Goal: Task Accomplishment & Management: Manage account settings

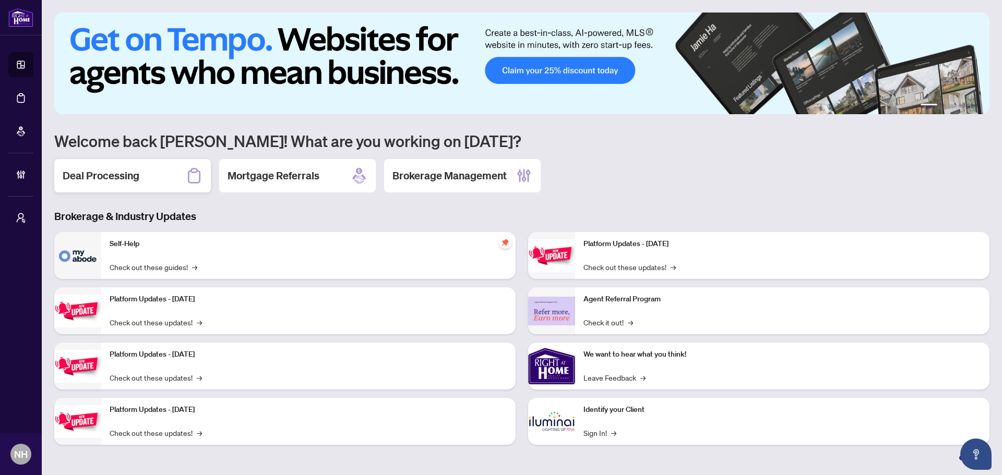
click at [110, 178] on h2 "Deal Processing" at bounding box center [101, 176] width 77 height 15
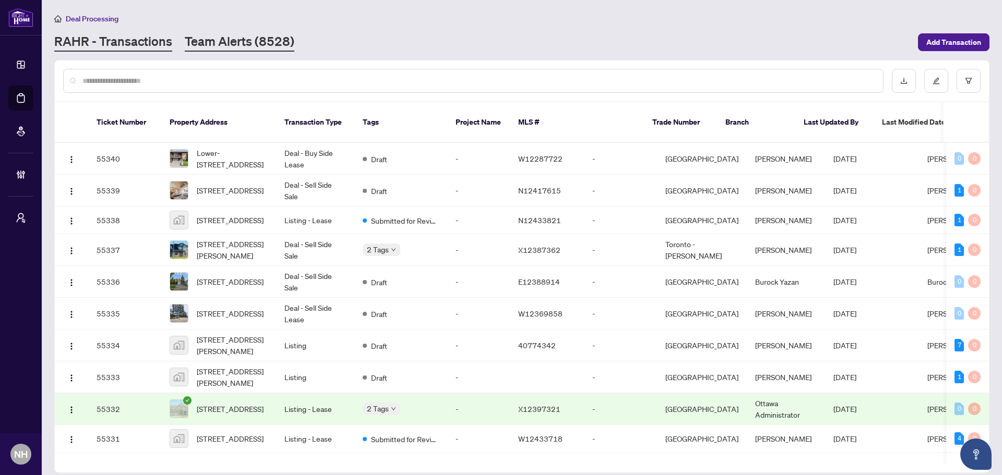
click at [237, 43] on link "Team Alerts (8528)" at bounding box center [240, 42] width 110 height 19
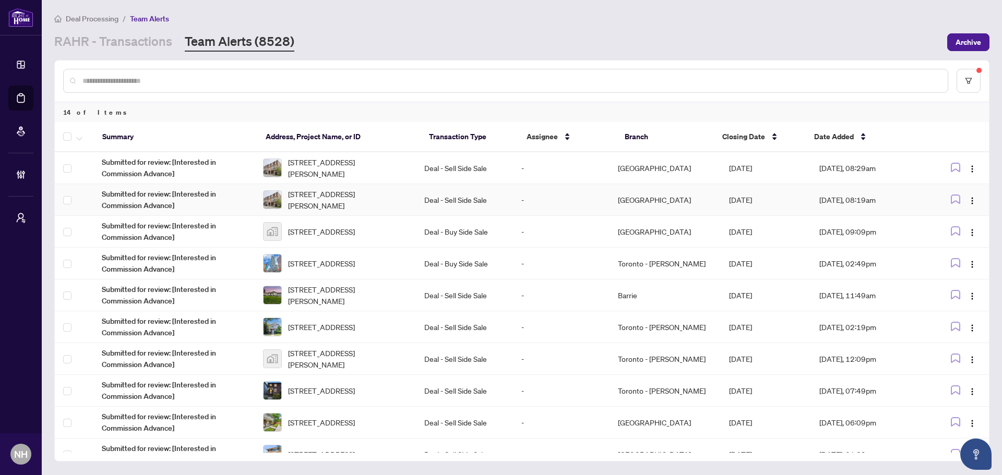
click at [341, 204] on span "[STREET_ADDRESS][PERSON_NAME]" at bounding box center [347, 199] width 119 height 23
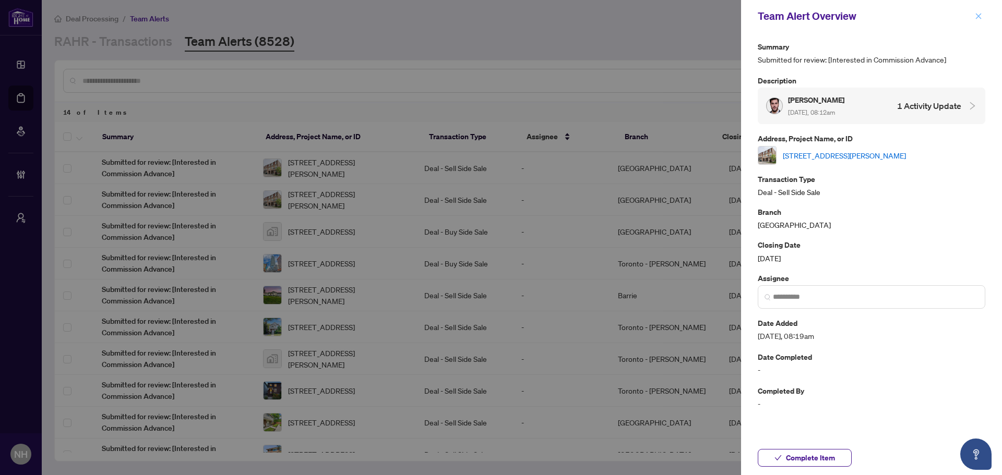
click at [979, 18] on icon "close" at bounding box center [978, 16] width 7 height 7
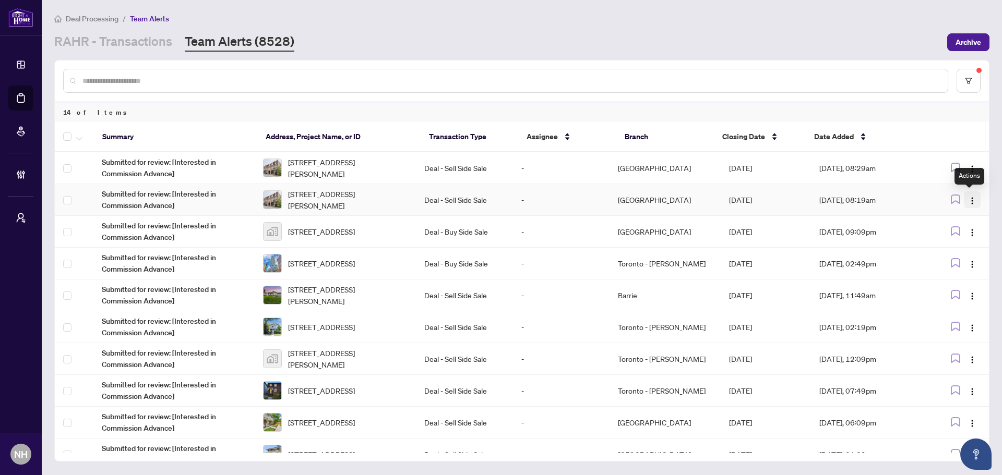
click at [972, 199] on img "button" at bounding box center [972, 201] width 8 height 8
click at [930, 249] on span "Complete Item" at bounding box center [944, 253] width 49 height 11
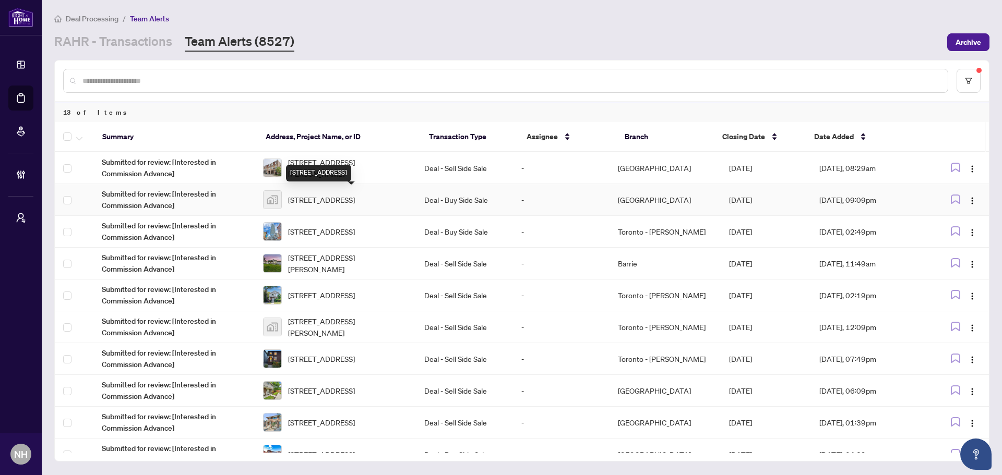
drag, startPoint x: 361, startPoint y: 184, endPoint x: 354, endPoint y: 168, distance: 17.5
click at [351, 169] on div "[STREET_ADDRESS]" at bounding box center [318, 173] width 65 height 17
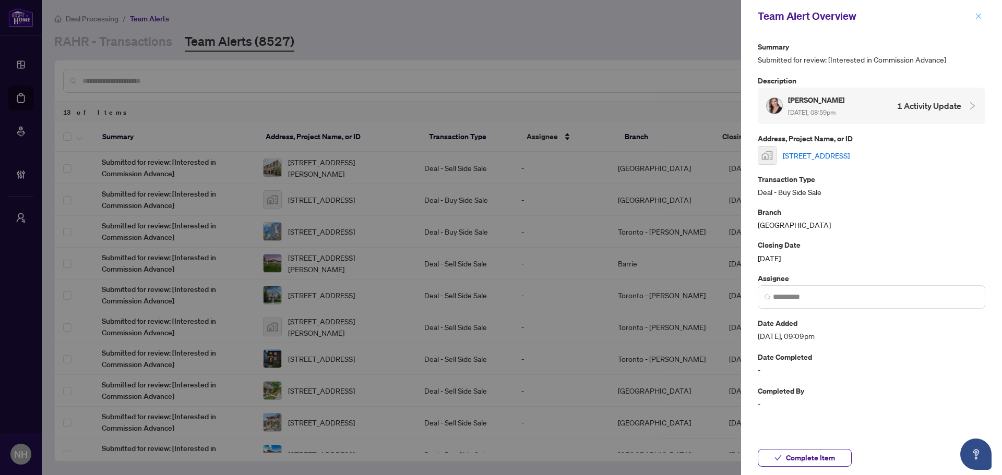
click at [977, 14] on icon "close" at bounding box center [978, 16] width 7 height 7
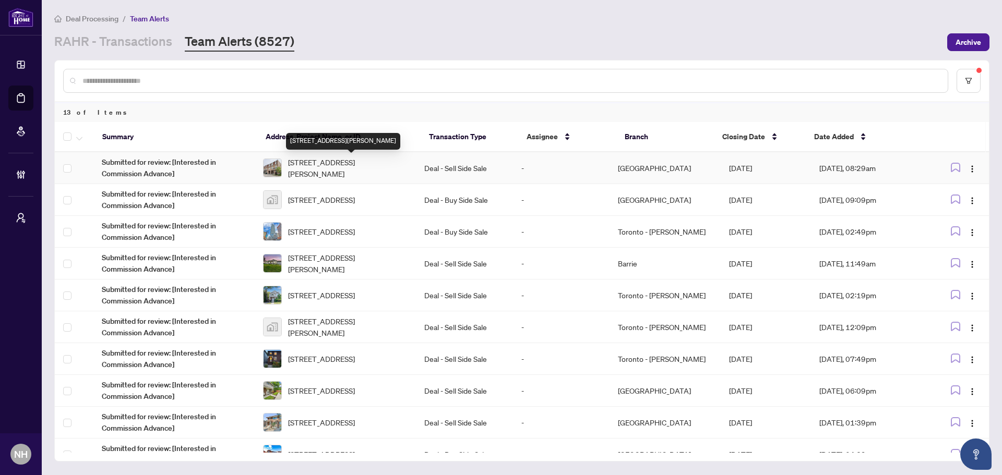
click at [349, 167] on span "[STREET_ADDRESS][PERSON_NAME]" at bounding box center [347, 168] width 119 height 23
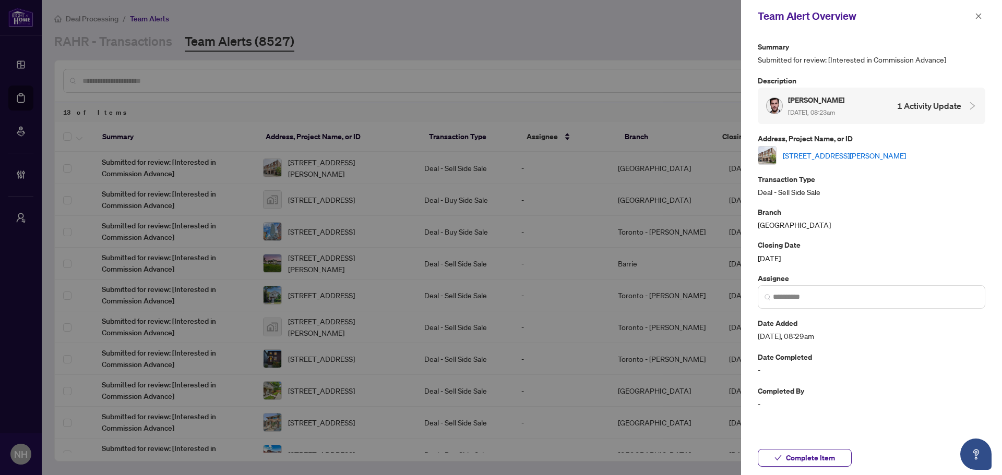
click at [830, 158] on link "[STREET_ADDRESS][PERSON_NAME]" at bounding box center [844, 155] width 123 height 11
click at [972, 21] on button "button" at bounding box center [978, 16] width 14 height 13
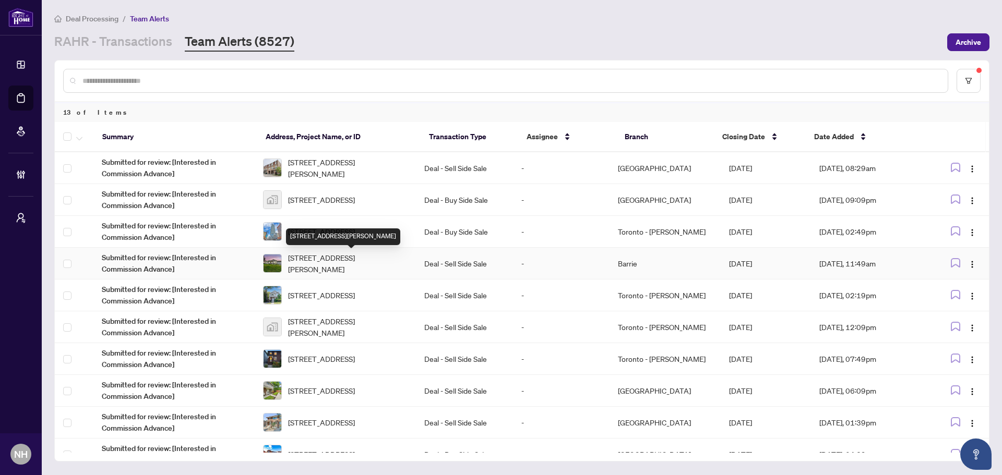
click at [352, 255] on span "[STREET_ADDRESS][PERSON_NAME]" at bounding box center [347, 263] width 119 height 23
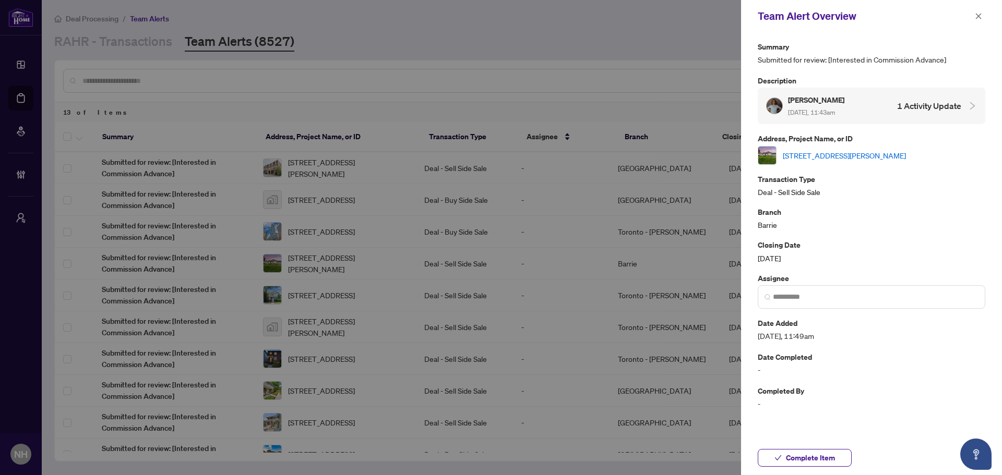
click at [838, 156] on link "[STREET_ADDRESS][PERSON_NAME]" at bounding box center [844, 155] width 123 height 11
click at [972, 17] on button "button" at bounding box center [978, 16] width 14 height 13
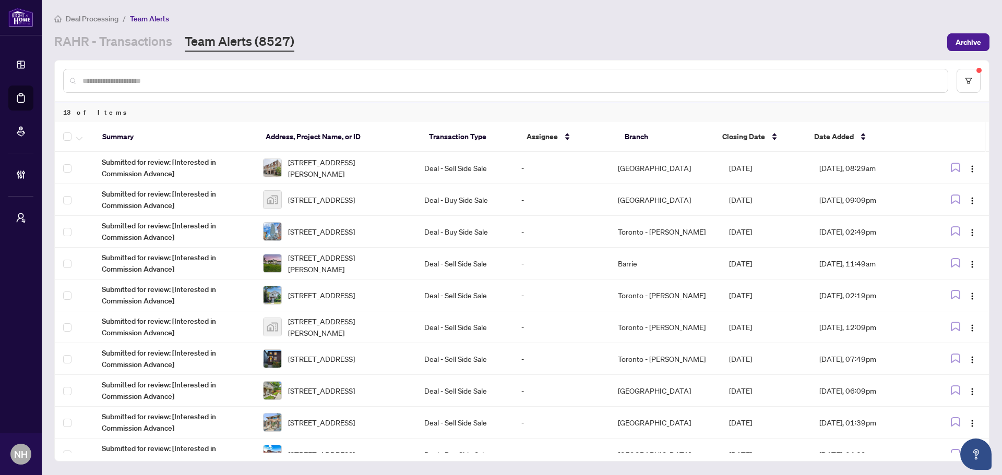
click at [210, 85] on input "text" at bounding box center [510, 80] width 857 height 11
click at [227, 85] on input "text" at bounding box center [510, 80] width 857 height 11
paste input "**********"
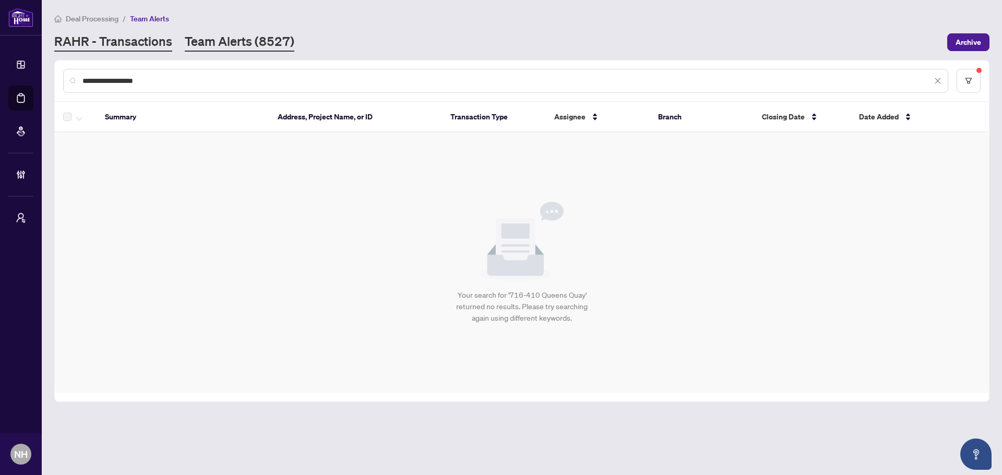
type input "**********"
click at [133, 47] on link "RAHR - Transactions" at bounding box center [113, 42] width 118 height 19
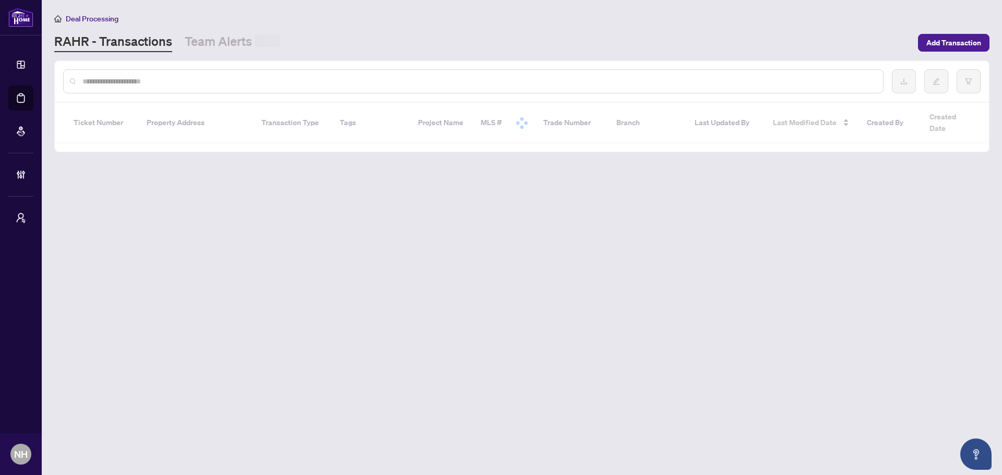
click at [167, 82] on input "text" at bounding box center [478, 81] width 792 height 11
paste input "**********"
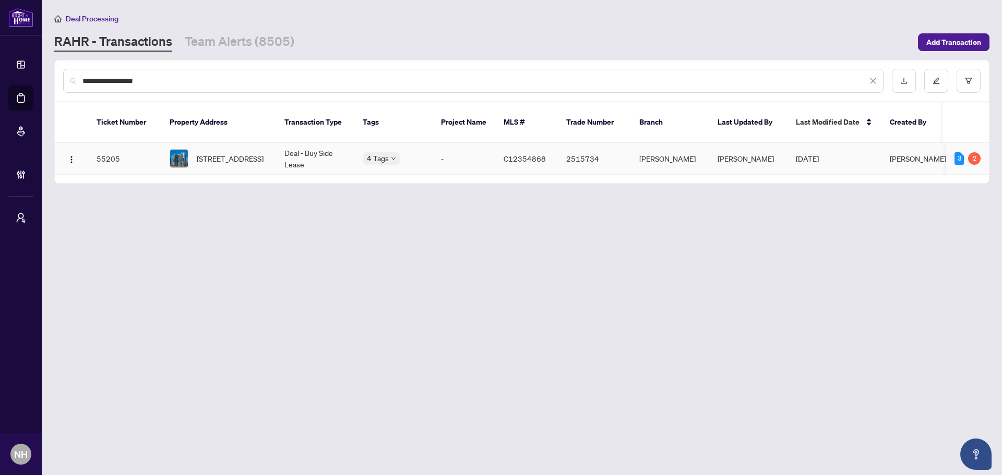
type input "**********"
click at [235, 153] on span "[STREET_ADDRESS]" at bounding box center [230, 158] width 67 height 11
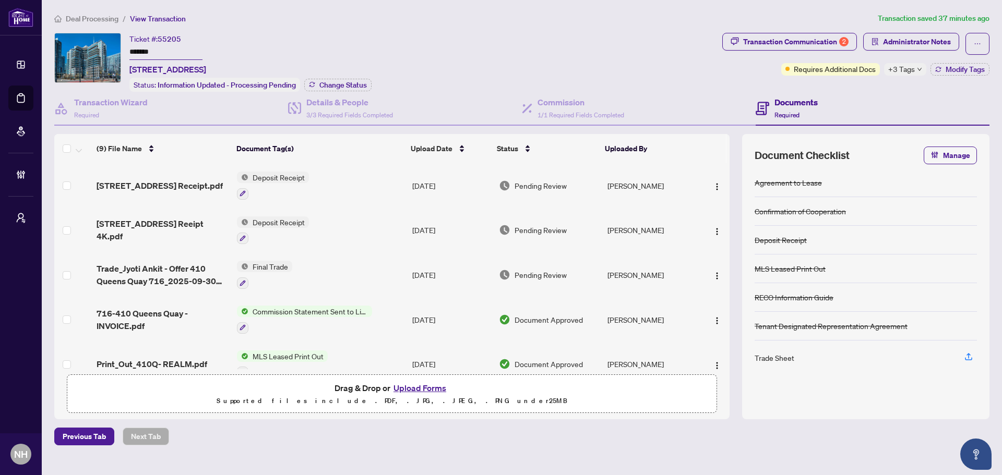
click at [94, 22] on span "Deal Processing" at bounding box center [92, 18] width 53 height 9
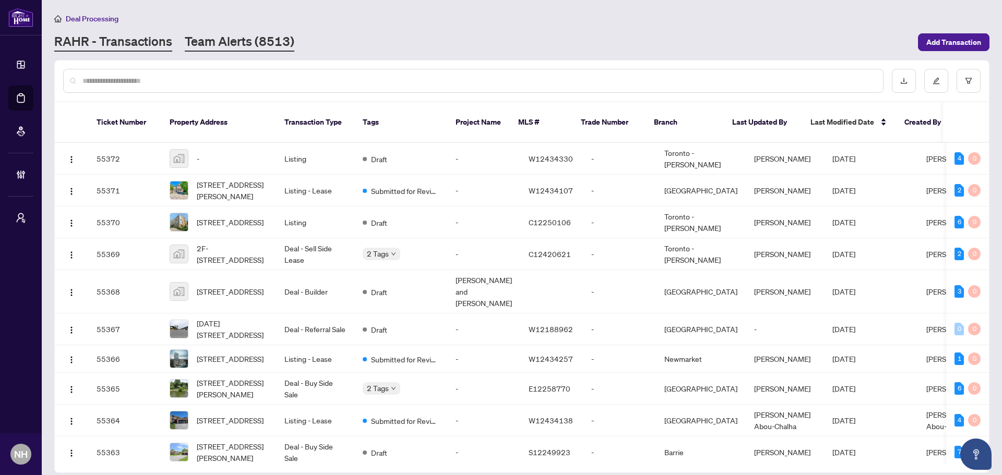
click at [220, 39] on link "Team Alerts (8513)" at bounding box center [240, 42] width 110 height 19
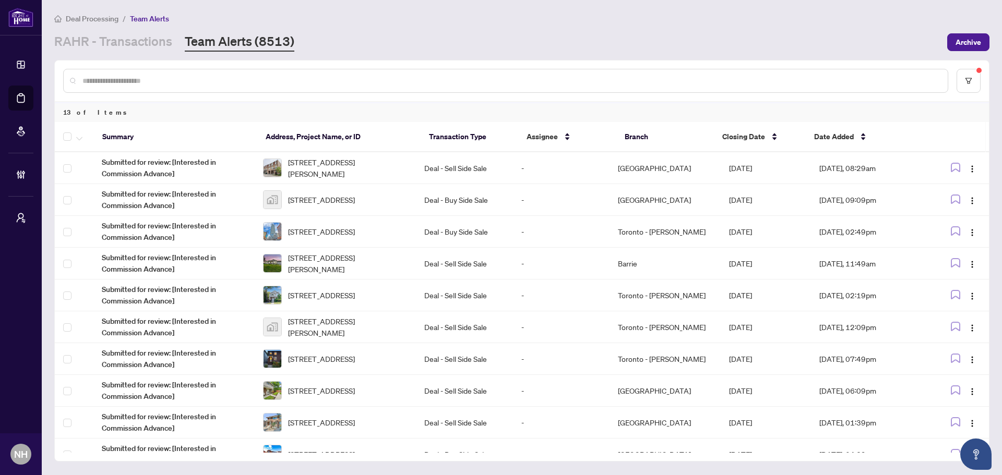
click at [178, 82] on input "text" at bounding box center [510, 80] width 857 height 11
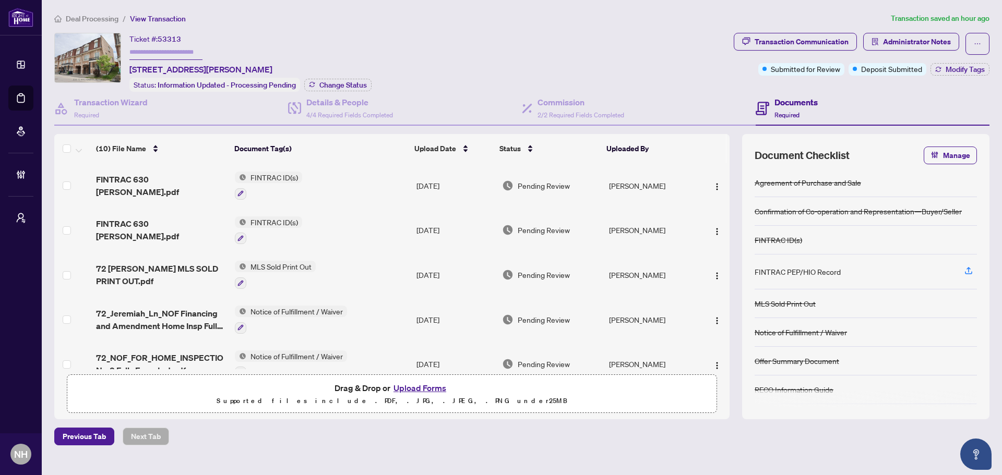
click at [98, 18] on span "Deal Processing" at bounding box center [92, 18] width 53 height 9
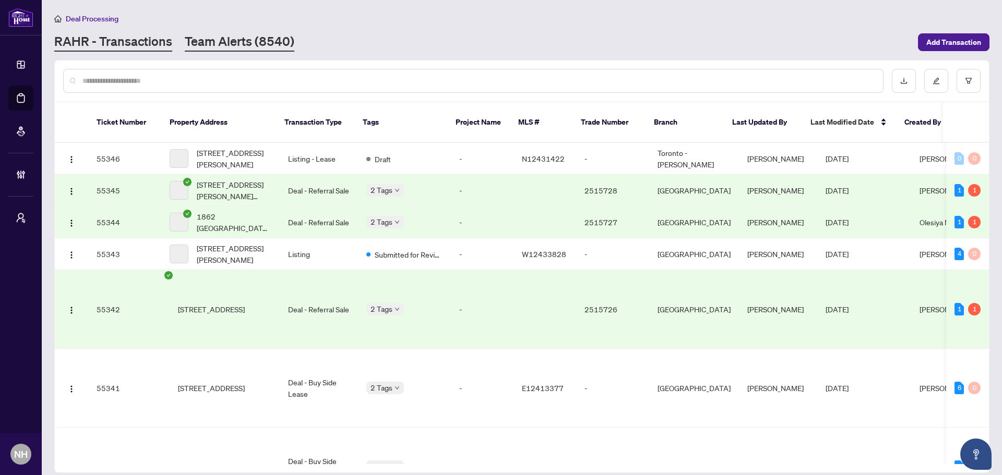
click at [251, 40] on link "Team Alerts (8540)" at bounding box center [240, 42] width 110 height 19
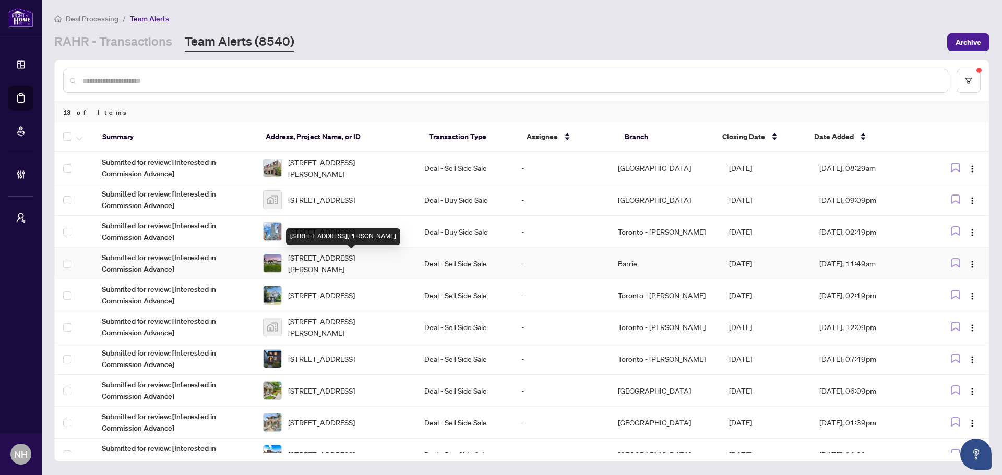
click at [328, 260] on span "[STREET_ADDRESS][PERSON_NAME]" at bounding box center [347, 263] width 119 height 23
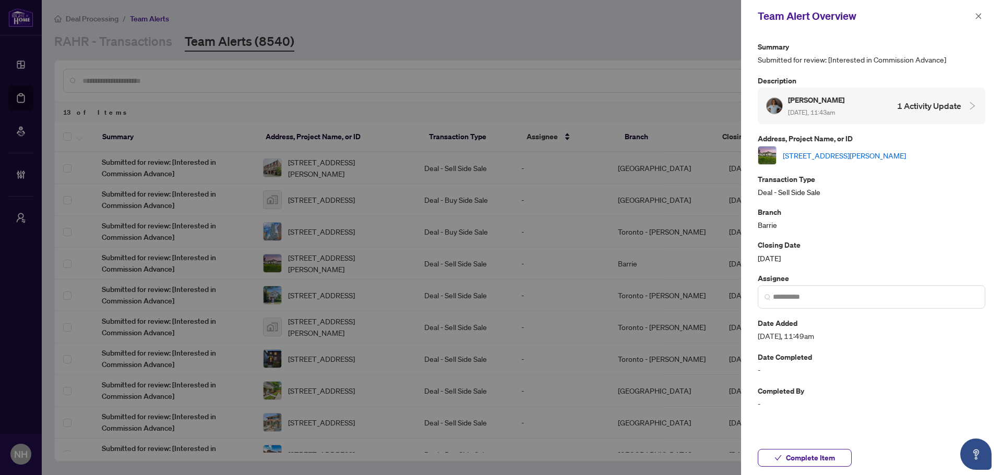
click at [883, 150] on link "[STREET_ADDRESS][PERSON_NAME]" at bounding box center [844, 155] width 123 height 11
click at [980, 13] on icon "close" at bounding box center [978, 16] width 7 height 7
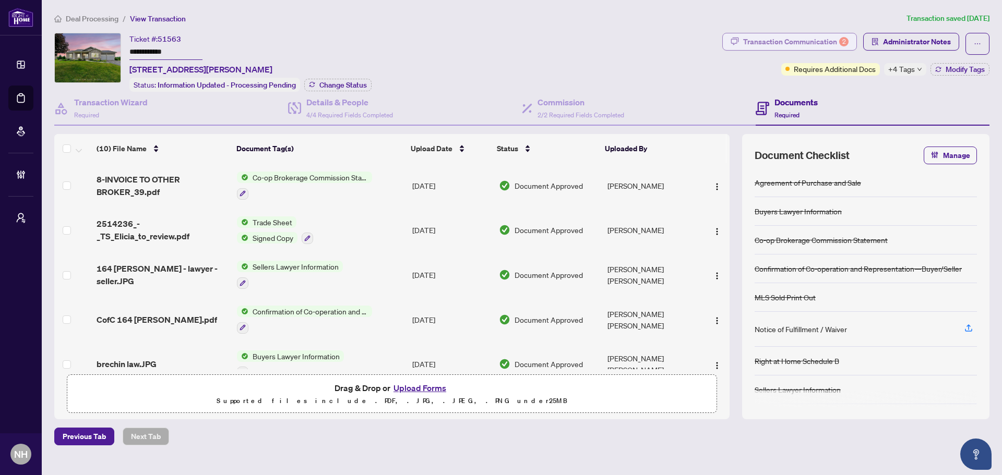
click at [763, 45] on div "Transaction Communication 2" at bounding box center [795, 41] width 105 height 17
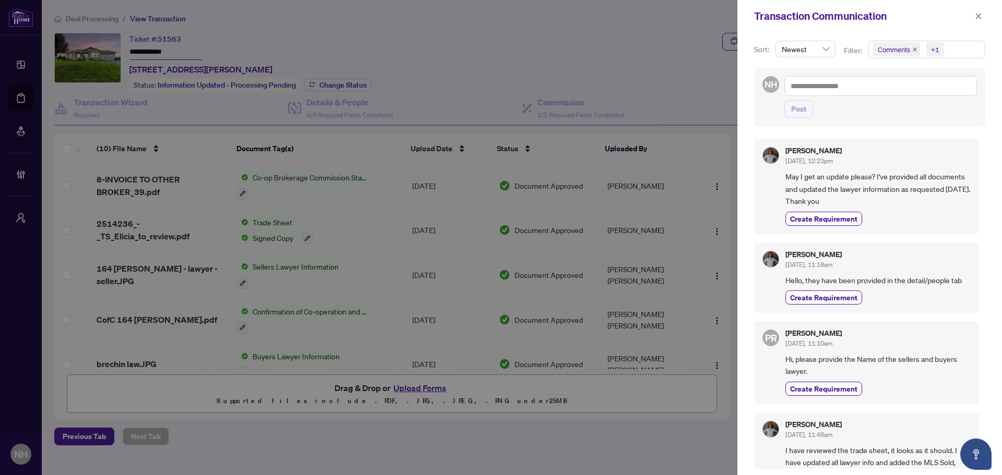
click at [913, 50] on icon "close" at bounding box center [914, 49] width 4 height 4
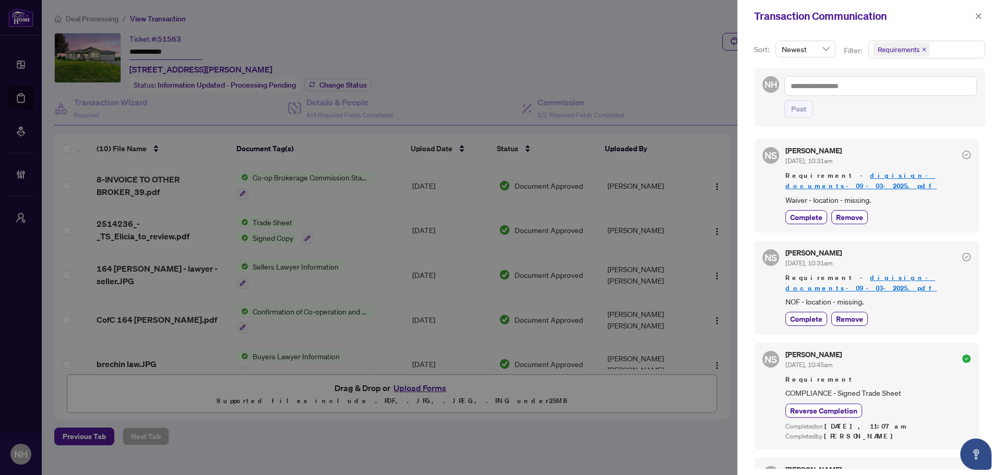
click at [870, 175] on link "digisign-documents-09-03-2025.pdf" at bounding box center [860, 180] width 151 height 19
click at [978, 16] on icon "close" at bounding box center [979, 16] width 6 height 6
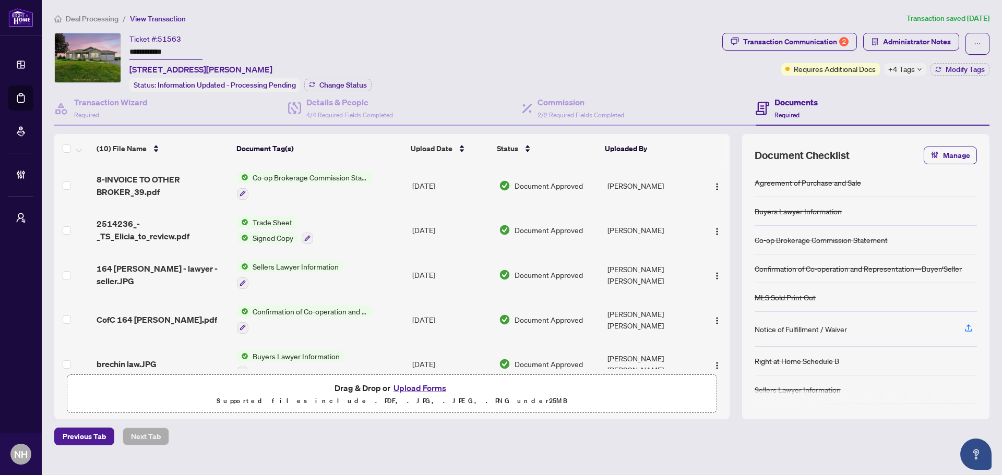
click at [783, 104] on h4 "Documents" at bounding box center [795, 102] width 43 height 13
click at [358, 108] on div "Details & People 4/4 Required Fields Completed" at bounding box center [349, 108] width 87 height 25
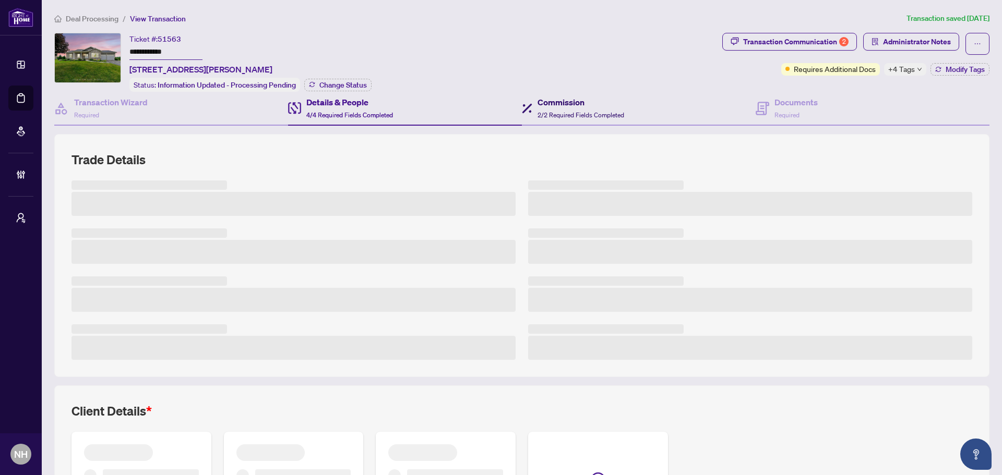
drag, startPoint x: 583, startPoint y: 101, endPoint x: 789, endPoint y: 77, distance: 207.4
click at [593, 101] on h4 "Commission" at bounding box center [580, 102] width 87 height 13
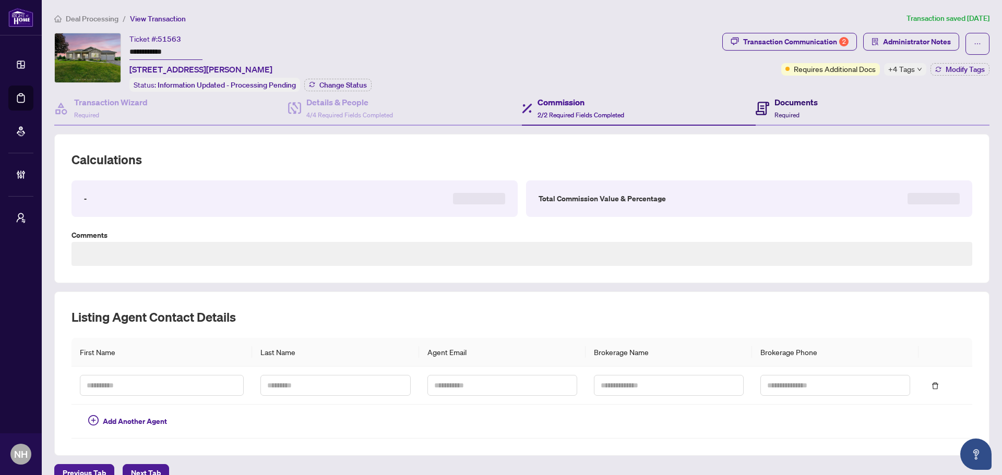
click at [791, 111] on span "Required" at bounding box center [786, 115] width 25 height 8
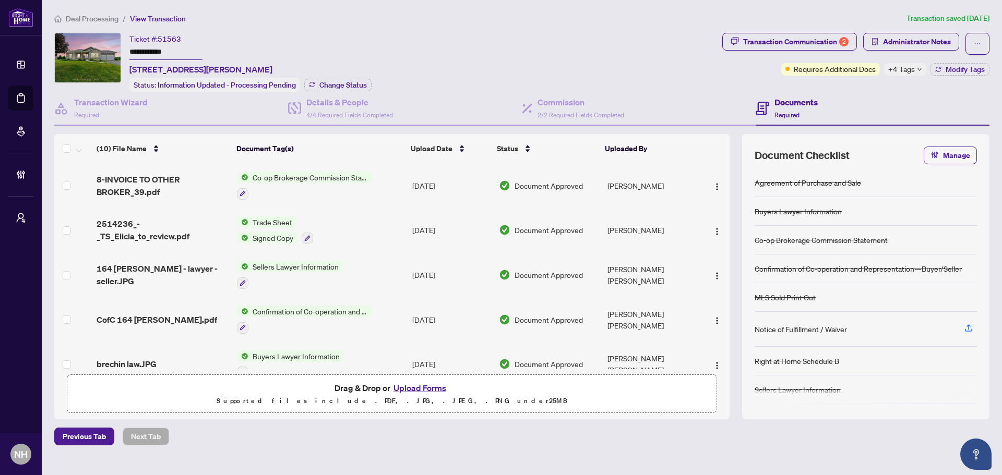
click at [675, 39] on div "**********" at bounding box center [386, 62] width 664 height 59
click at [773, 35] on div "Transaction Communication 2" at bounding box center [795, 41] width 105 height 17
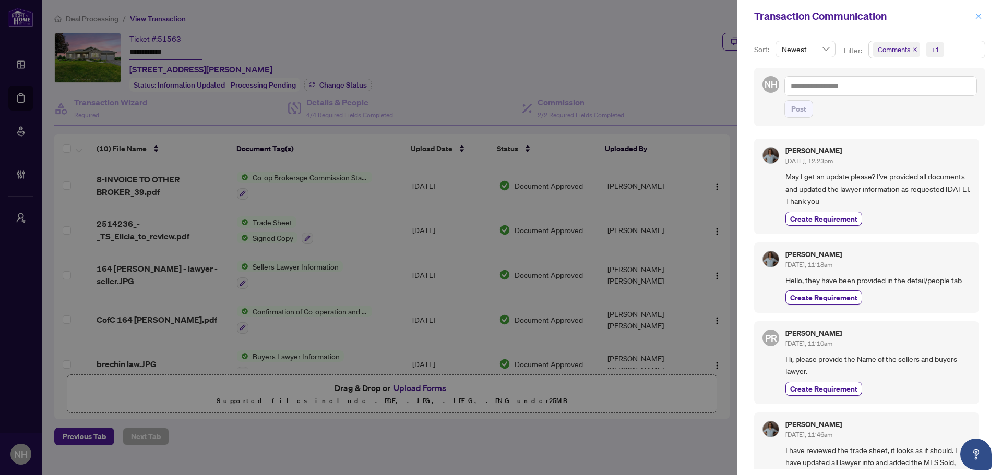
click at [983, 19] on button "button" at bounding box center [978, 16] width 14 height 13
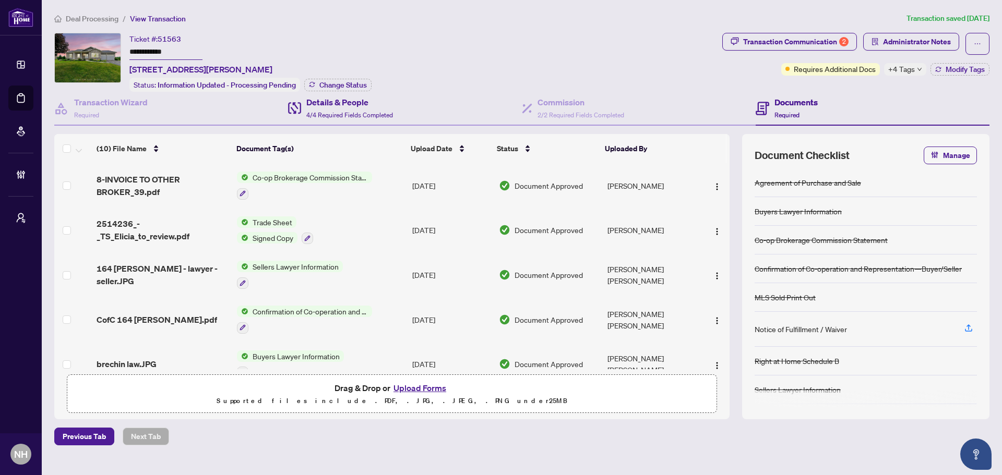
click at [403, 109] on div "Details & People 4/4 Required Fields Completed" at bounding box center [405, 109] width 234 height 34
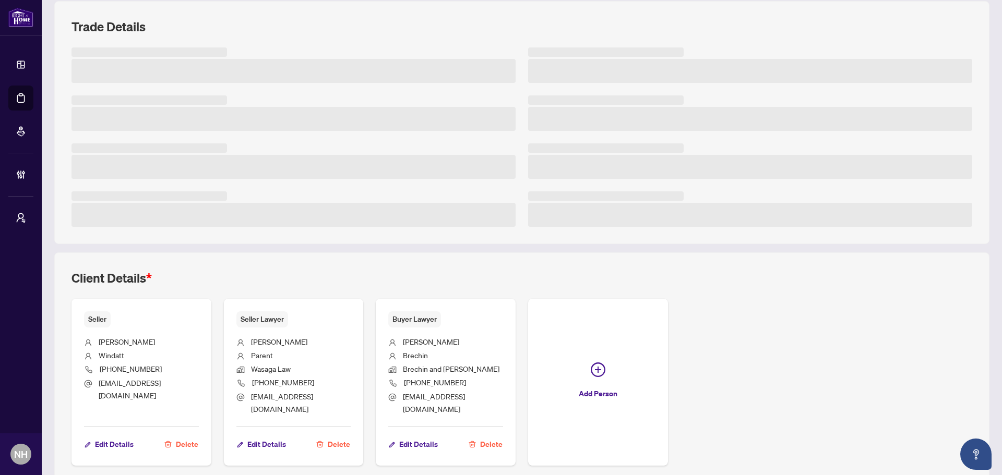
scroll to position [115, 0]
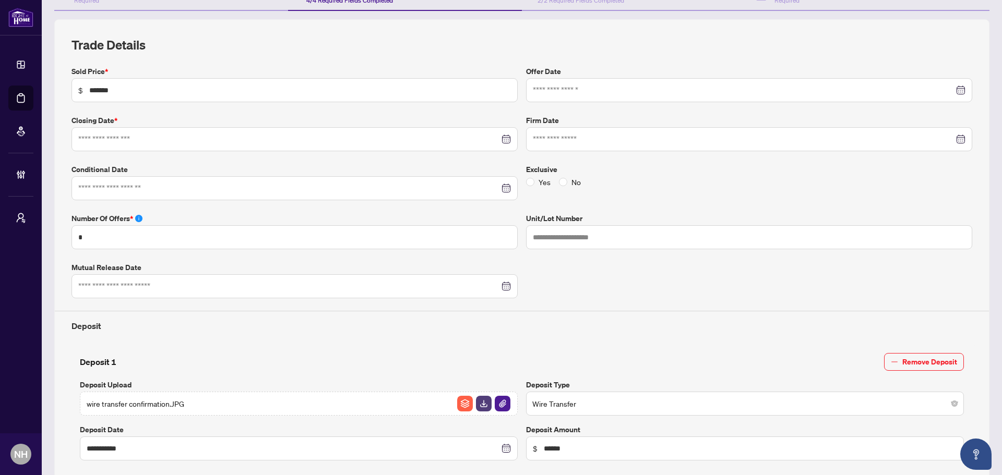
type input "**********"
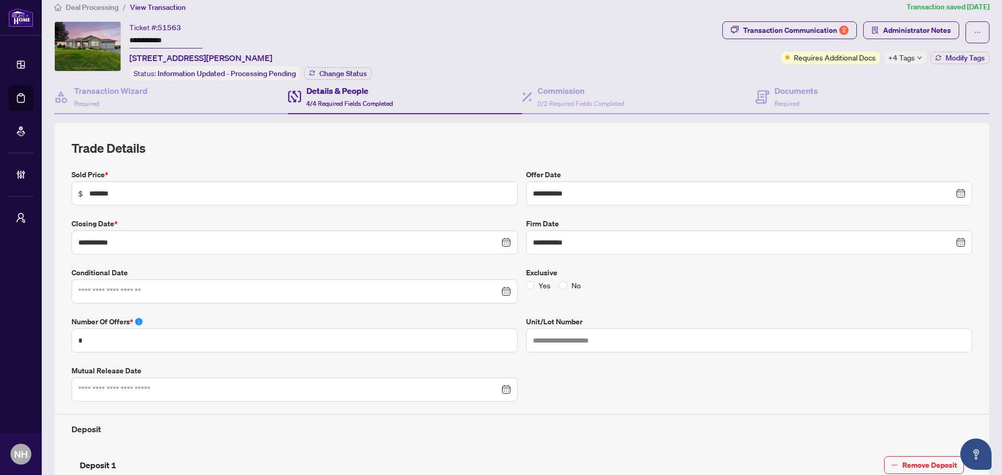
scroll to position [0, 0]
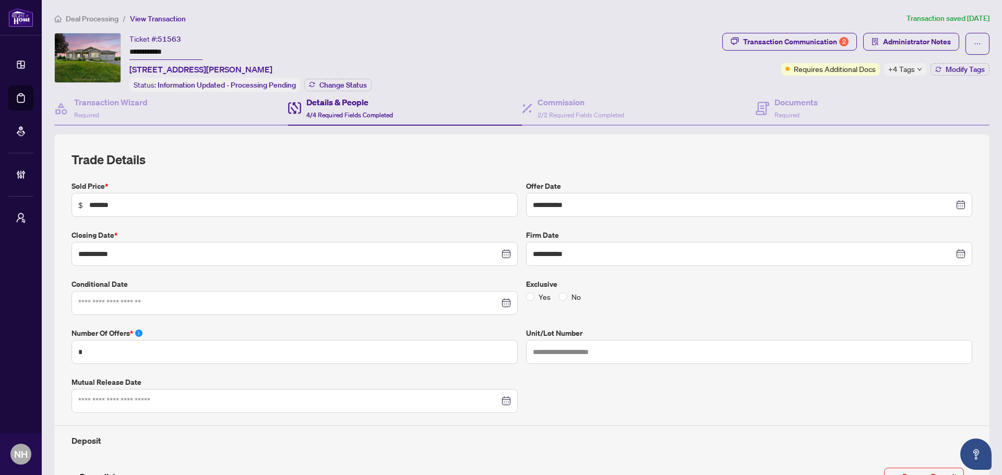
click at [94, 16] on span "Deal Processing" at bounding box center [92, 18] width 53 height 9
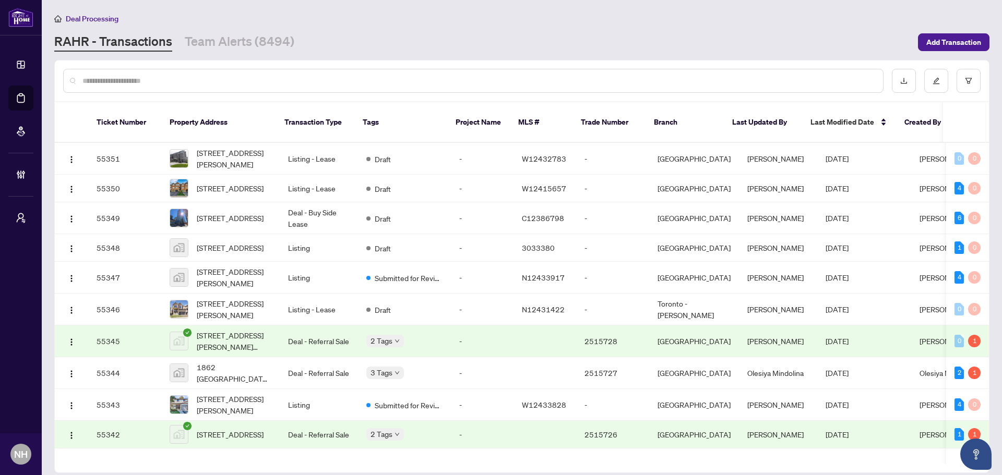
drag, startPoint x: 126, startPoint y: 66, endPoint x: 124, endPoint y: 80, distance: 14.2
click at [126, 67] on div at bounding box center [522, 81] width 934 height 41
click at [123, 81] on input "text" at bounding box center [478, 80] width 792 height 11
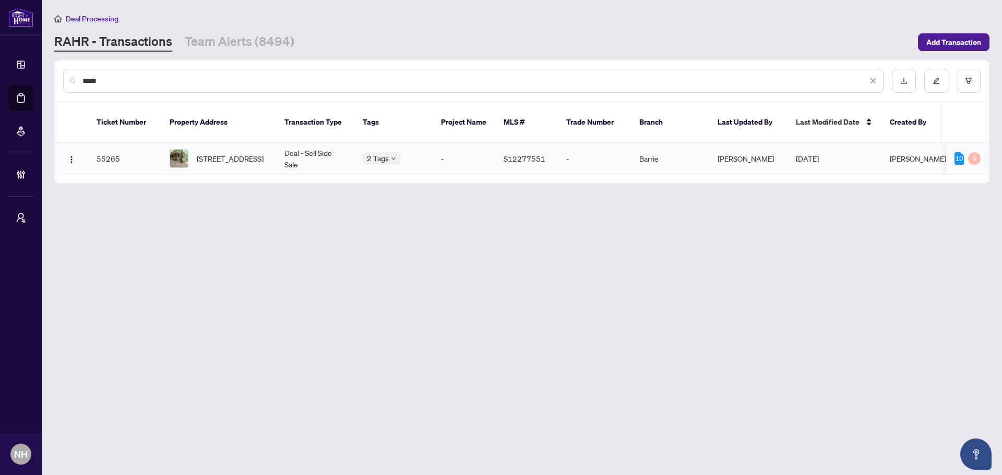
type input "*****"
click at [249, 153] on span "7459 Island Cres, Ramara, Ontario L0K 2B0, Canada" at bounding box center [230, 158] width 67 height 11
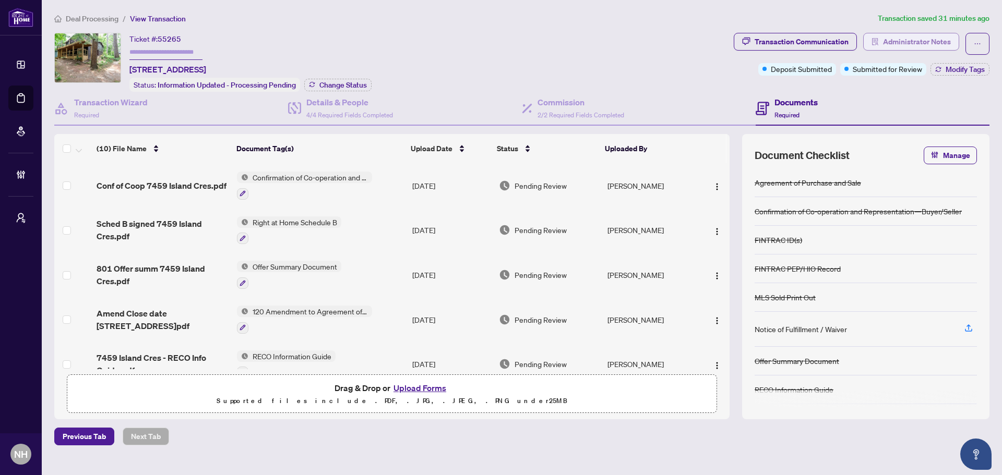
click at [881, 40] on button "Administrator Notes" at bounding box center [911, 42] width 96 height 18
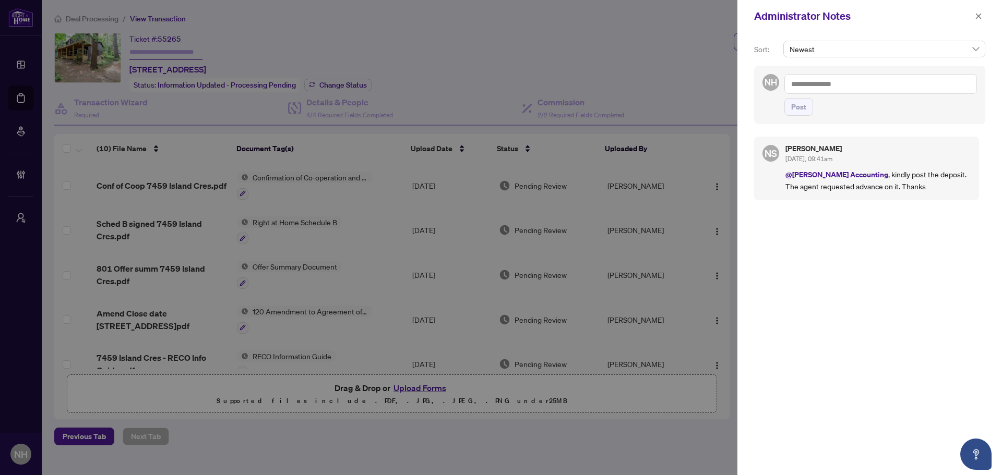
click at [828, 82] on textarea at bounding box center [880, 84] width 193 height 20
click at [979, 17] on icon "close" at bounding box center [979, 16] width 6 height 6
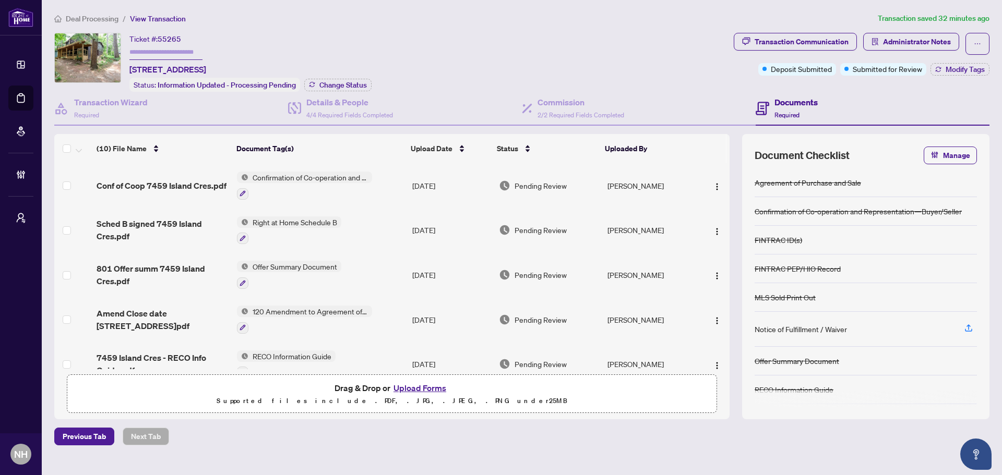
click at [113, 21] on span "Deal Processing" at bounding box center [92, 18] width 53 height 9
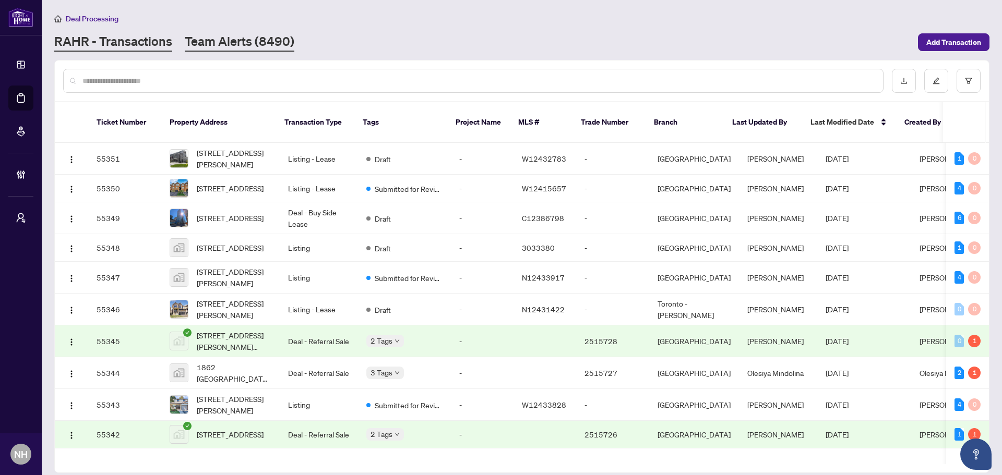
click at [255, 46] on link "Team Alerts (8490)" at bounding box center [240, 42] width 110 height 19
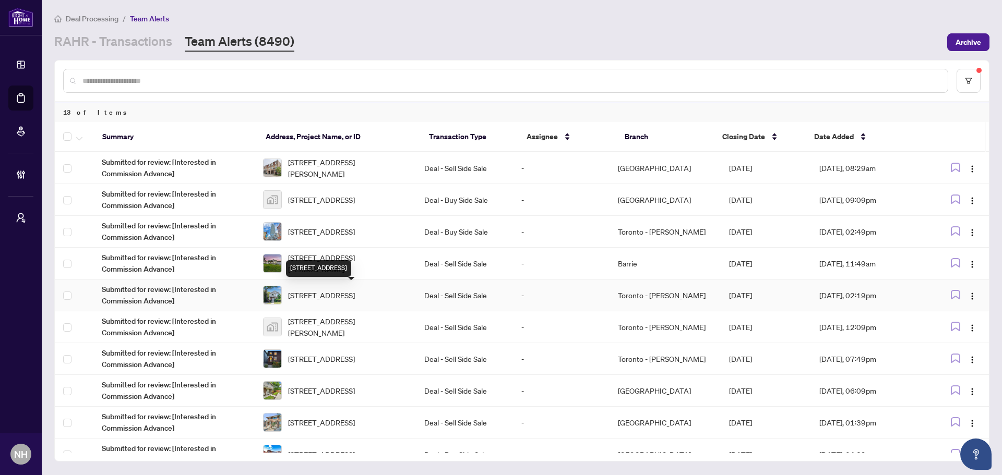
drag, startPoint x: 320, startPoint y: 272, endPoint x: 404, endPoint y: 269, distance: 84.1
click at [327, 260] on div "[STREET_ADDRESS]" at bounding box center [318, 268] width 65 height 17
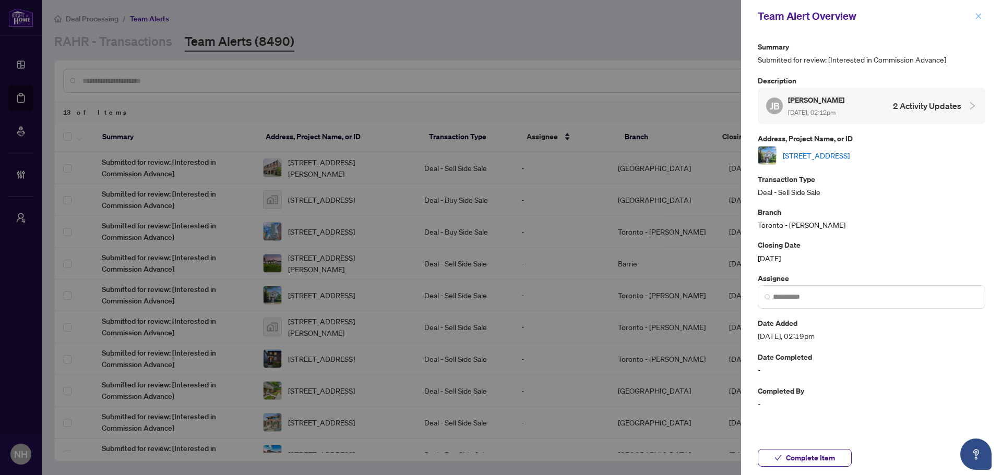
click at [977, 16] on icon "close" at bounding box center [979, 16] width 6 height 6
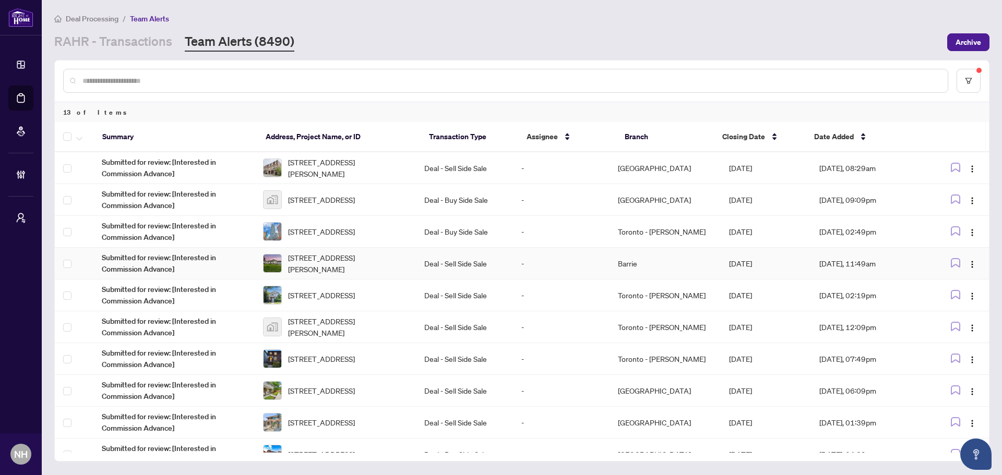
click at [355, 260] on span "[STREET_ADDRESS][PERSON_NAME]" at bounding box center [347, 263] width 119 height 23
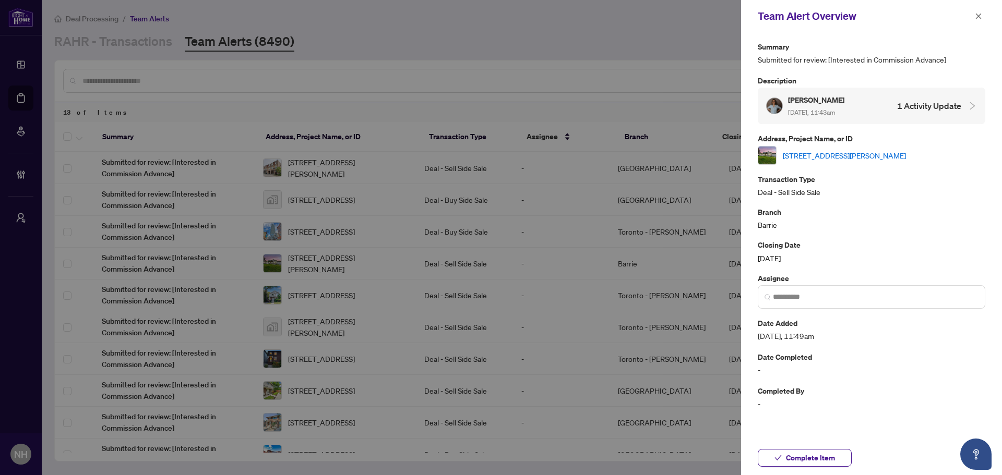
click at [890, 156] on link "[STREET_ADDRESS][PERSON_NAME]" at bounding box center [844, 155] width 123 height 11
click at [982, 19] on button "button" at bounding box center [978, 16] width 14 height 13
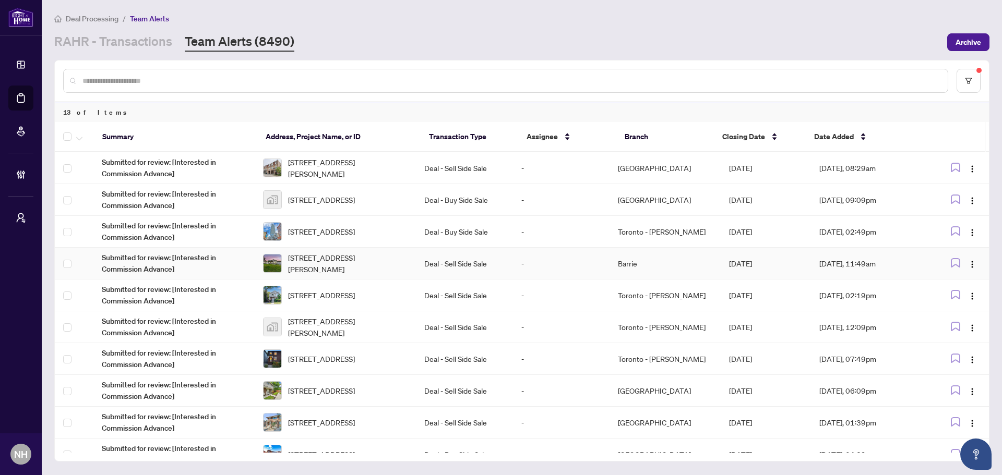
click at [338, 270] on span "[STREET_ADDRESS][PERSON_NAME]" at bounding box center [347, 263] width 119 height 23
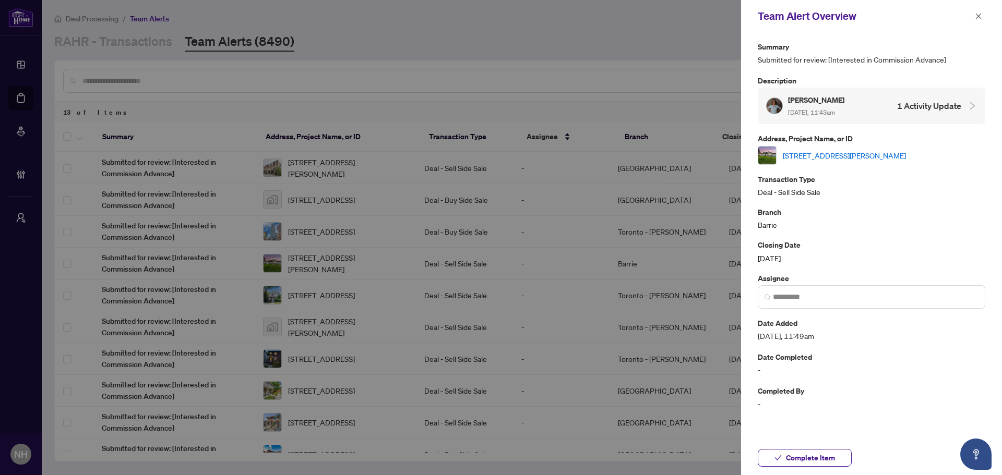
click at [885, 154] on link "[STREET_ADDRESS][PERSON_NAME]" at bounding box center [844, 155] width 123 height 11
click at [980, 14] on icon "close" at bounding box center [979, 16] width 6 height 6
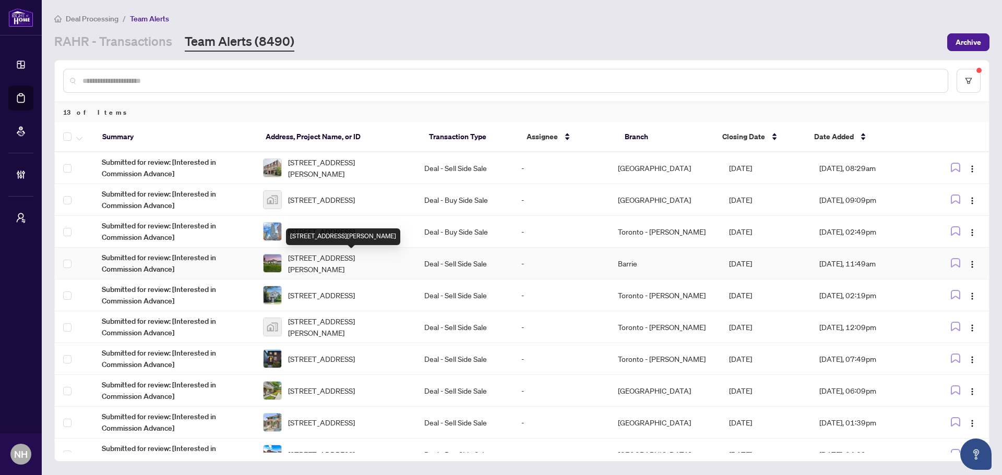
click at [345, 258] on span "[STREET_ADDRESS][PERSON_NAME]" at bounding box center [347, 263] width 119 height 23
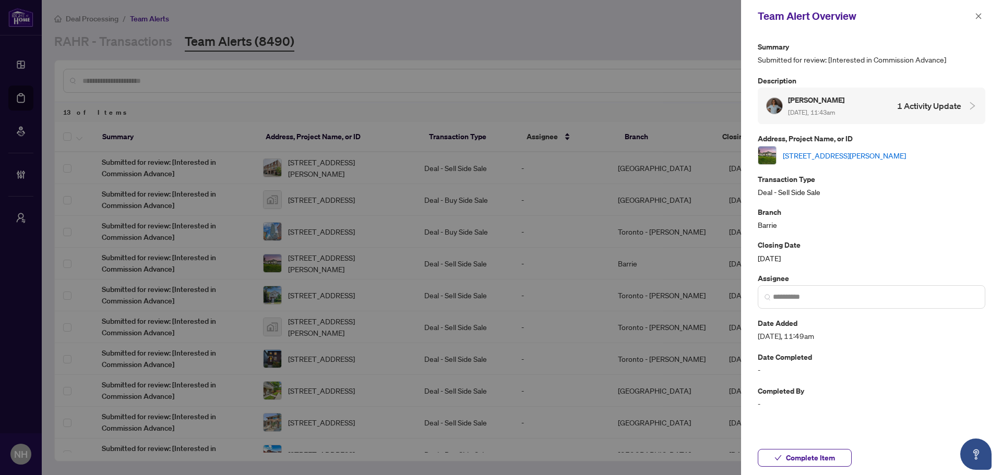
click at [868, 151] on link "[STREET_ADDRESS][PERSON_NAME]" at bounding box center [844, 155] width 123 height 11
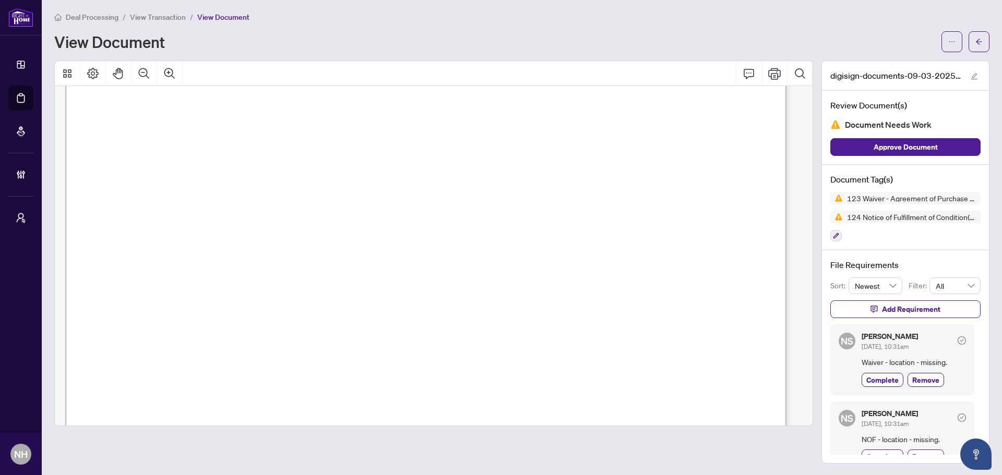
scroll to position [2, 0]
drag, startPoint x: 854, startPoint y: 362, endPoint x: 938, endPoint y: 358, distance: 83.6
click at [938, 358] on span "Waiver - location - missing." at bounding box center [913, 362] width 104 height 12
copy span "Waiver - location - missing"
click at [163, 18] on span "View Transaction" at bounding box center [158, 16] width 56 height 9
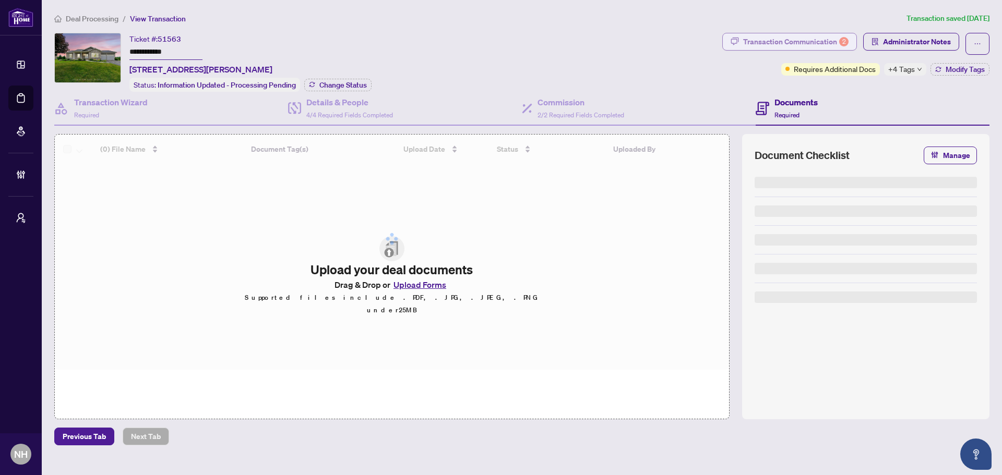
click at [806, 40] on div "Transaction Communication 2" at bounding box center [795, 41] width 105 height 17
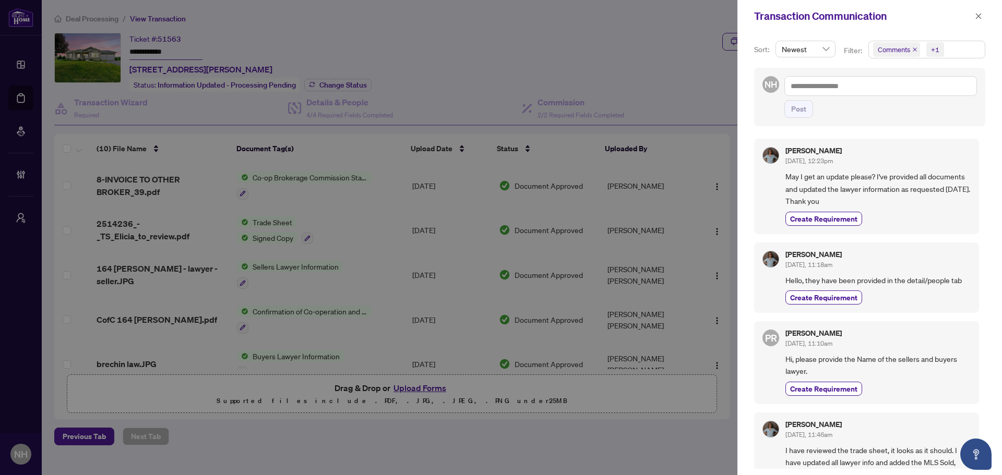
click at [914, 49] on icon "close" at bounding box center [914, 49] width 4 height 4
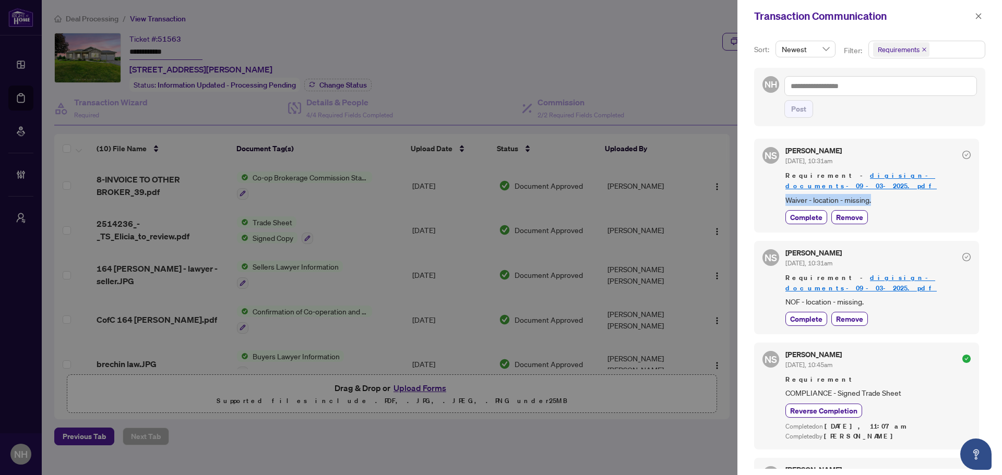
drag, startPoint x: 788, startPoint y: 188, endPoint x: 873, endPoint y: 188, distance: 85.0
click at [873, 194] on span "Waiver - location - missing." at bounding box center [877, 200] width 185 height 12
copy span "Waiver - location - missing."
drag, startPoint x: 978, startPoint y: 18, endPoint x: 964, endPoint y: 19, distance: 14.1
click at [978, 18] on icon "close" at bounding box center [978, 16] width 7 height 7
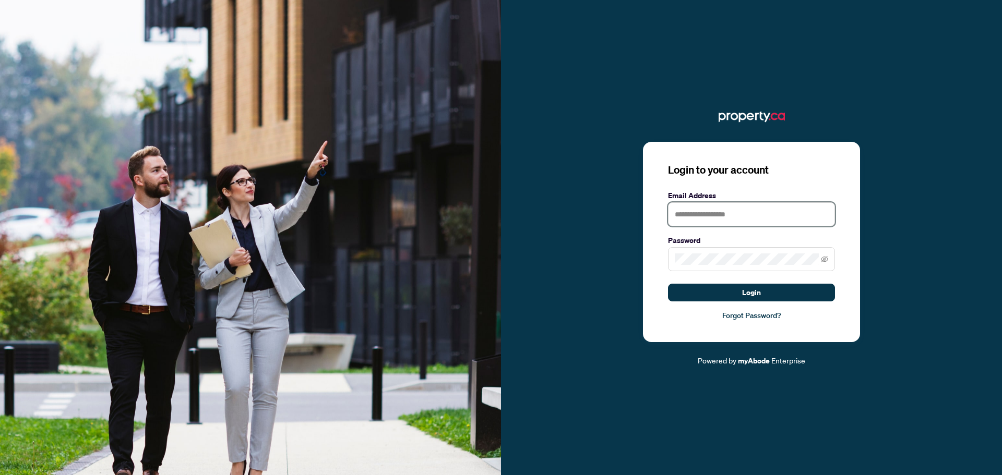
type input "**********"
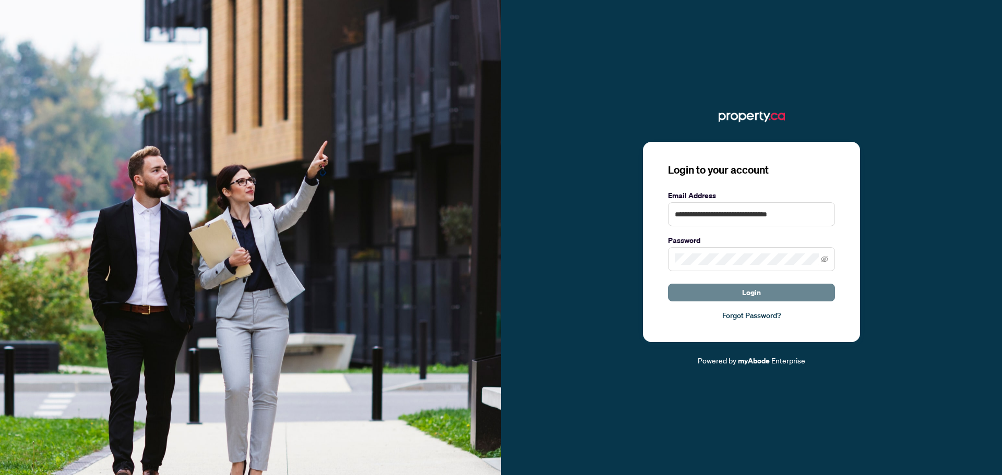
click at [794, 296] on button "Login" at bounding box center [751, 293] width 167 height 18
